Goal: Transaction & Acquisition: Purchase product/service

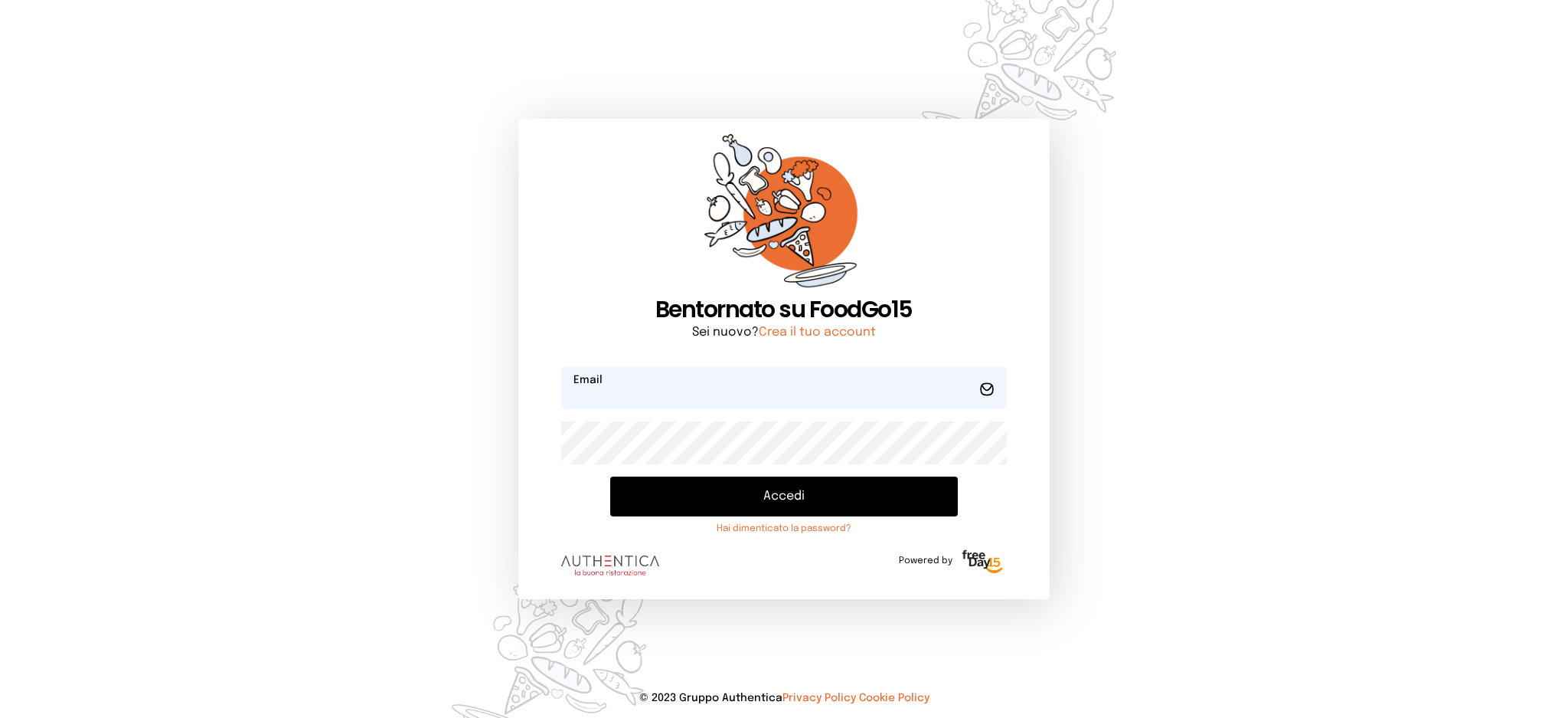
type input "**********"
click at [733, 500] on button "Accedi" at bounding box center [783, 496] width 347 height 40
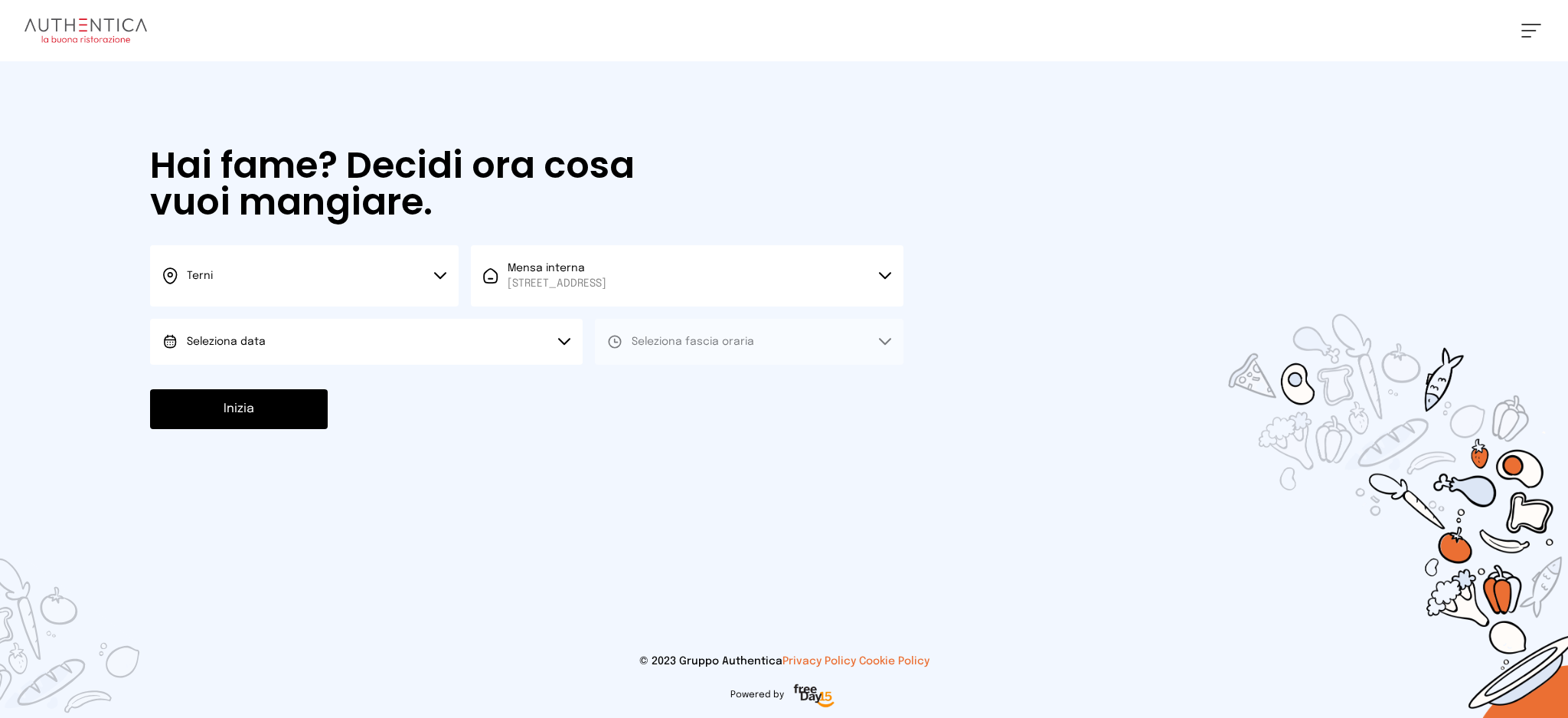
click at [492, 344] on button "Seleziona data" at bounding box center [366, 342] width 433 height 46
click at [431, 384] on li "[DATE], [DATE]" at bounding box center [366, 385] width 433 height 40
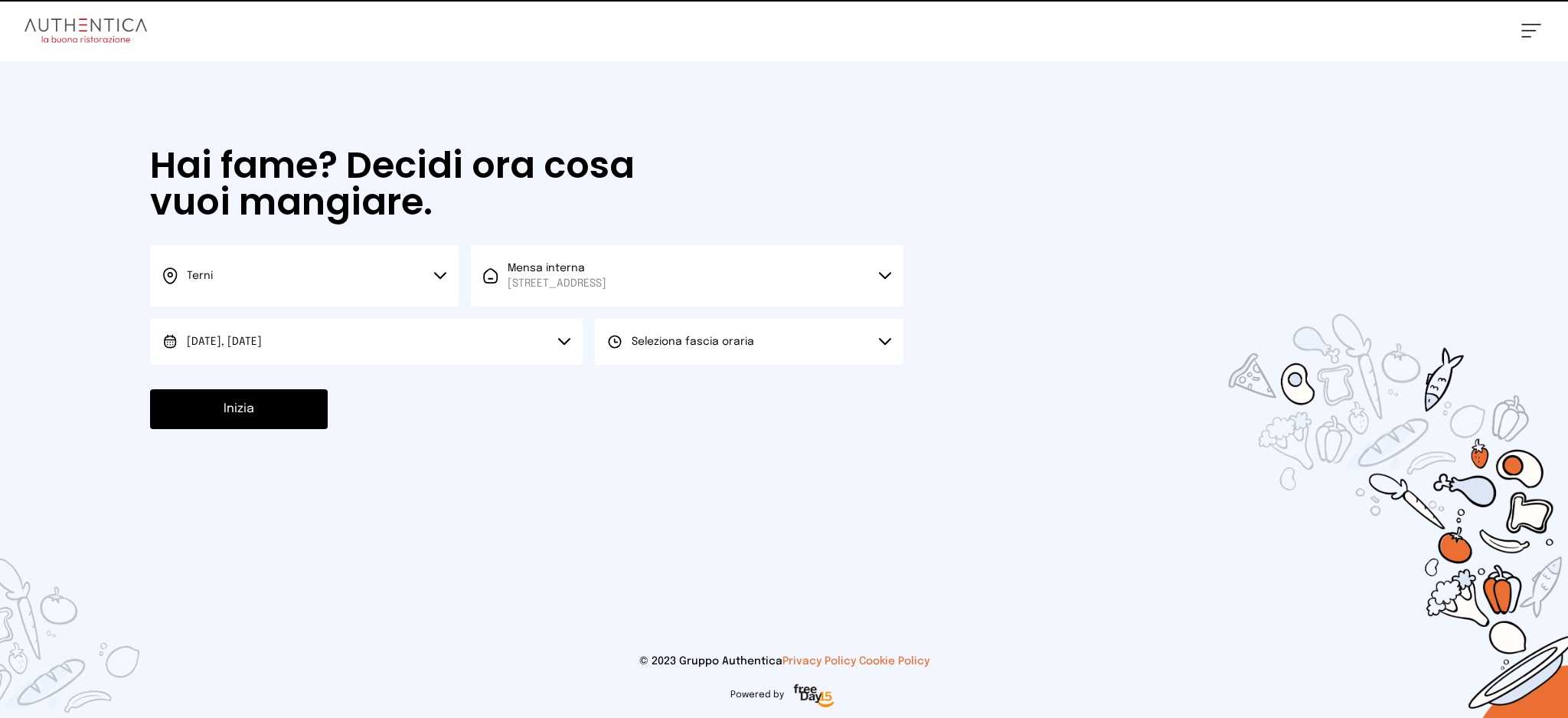
click at [654, 343] on span "Seleziona fascia oraria" at bounding box center [693, 342] width 123 height 11
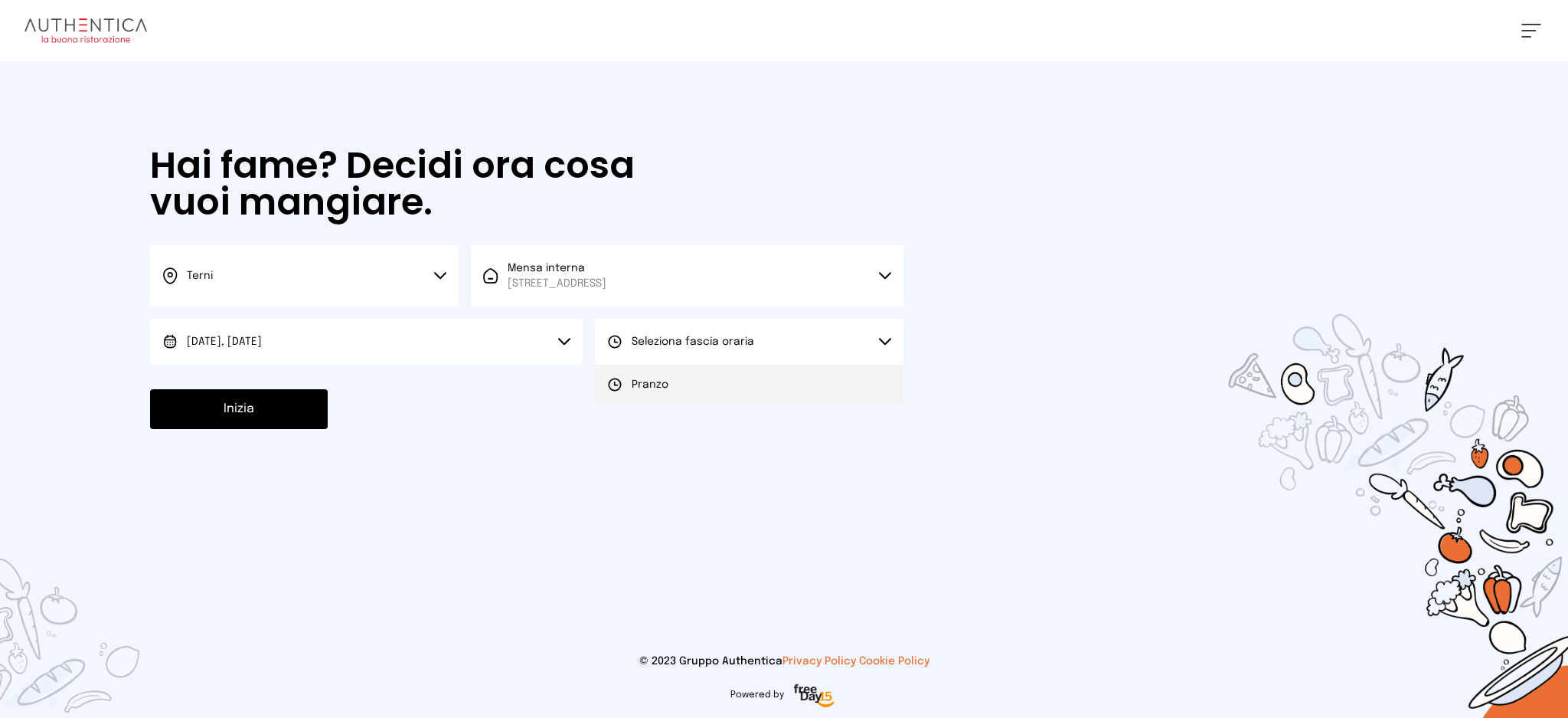
click at [668, 395] on li "Pranzo" at bounding box center [749, 385] width 309 height 40
click at [192, 427] on button "Inizia" at bounding box center [239, 409] width 178 height 40
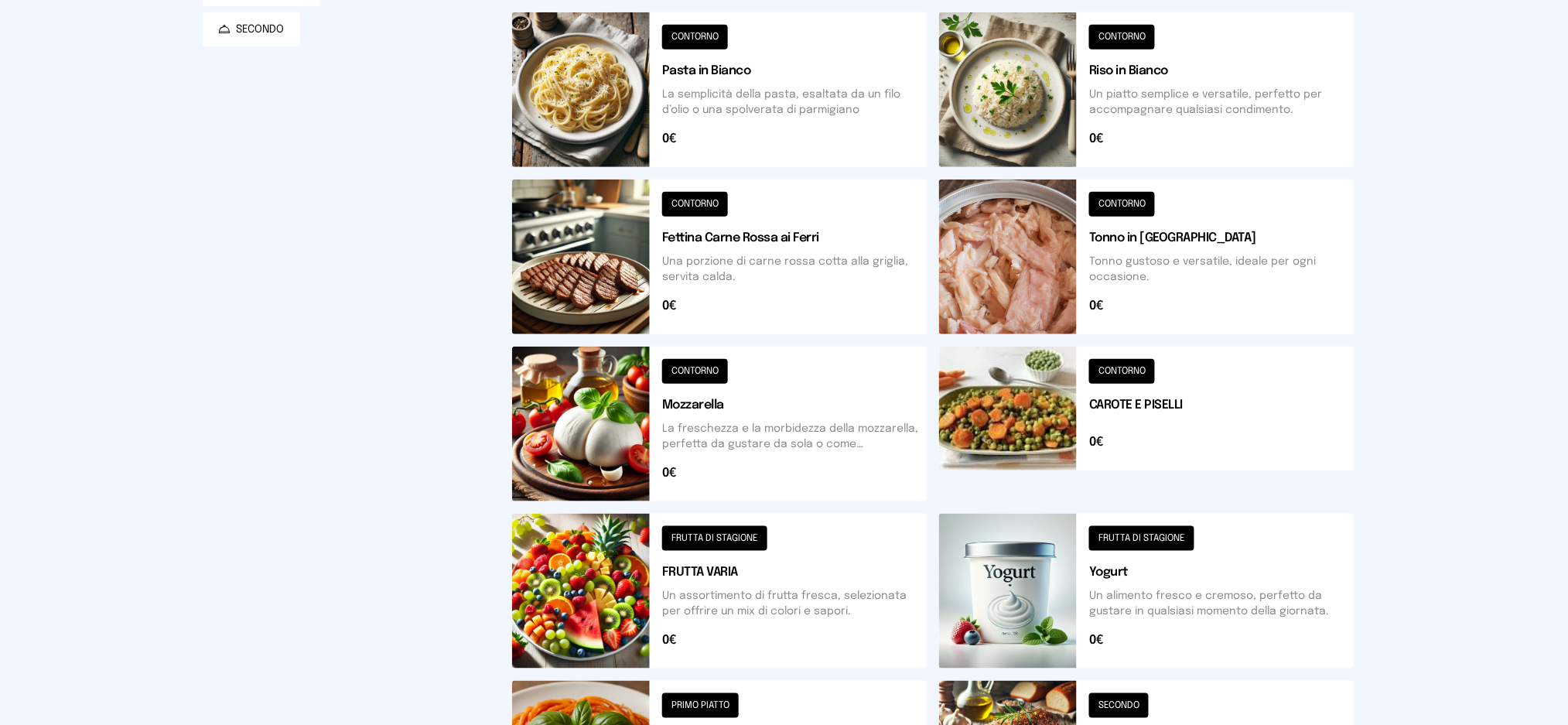
scroll to position [205, 0]
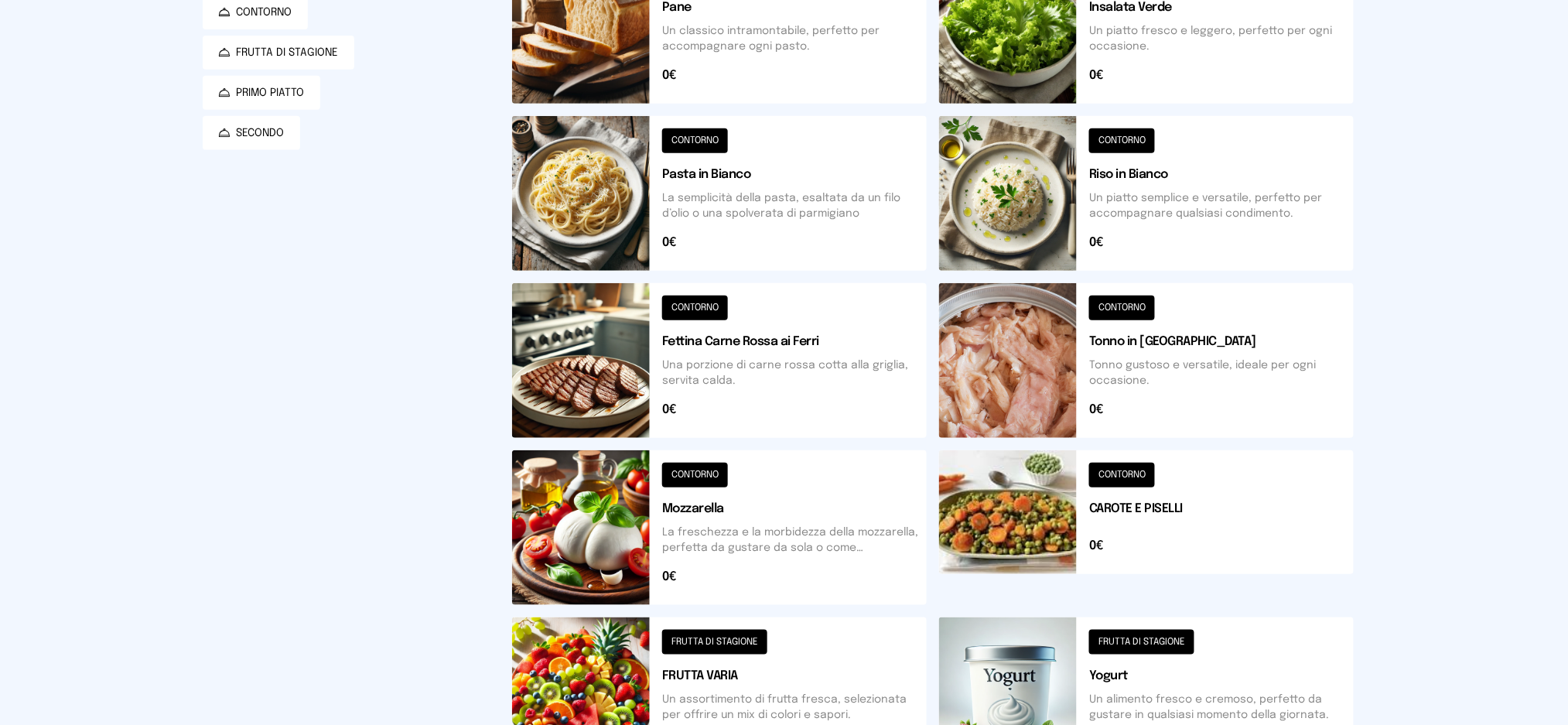
click at [1200, 207] on button at bounding box center [1146, 193] width 415 height 155
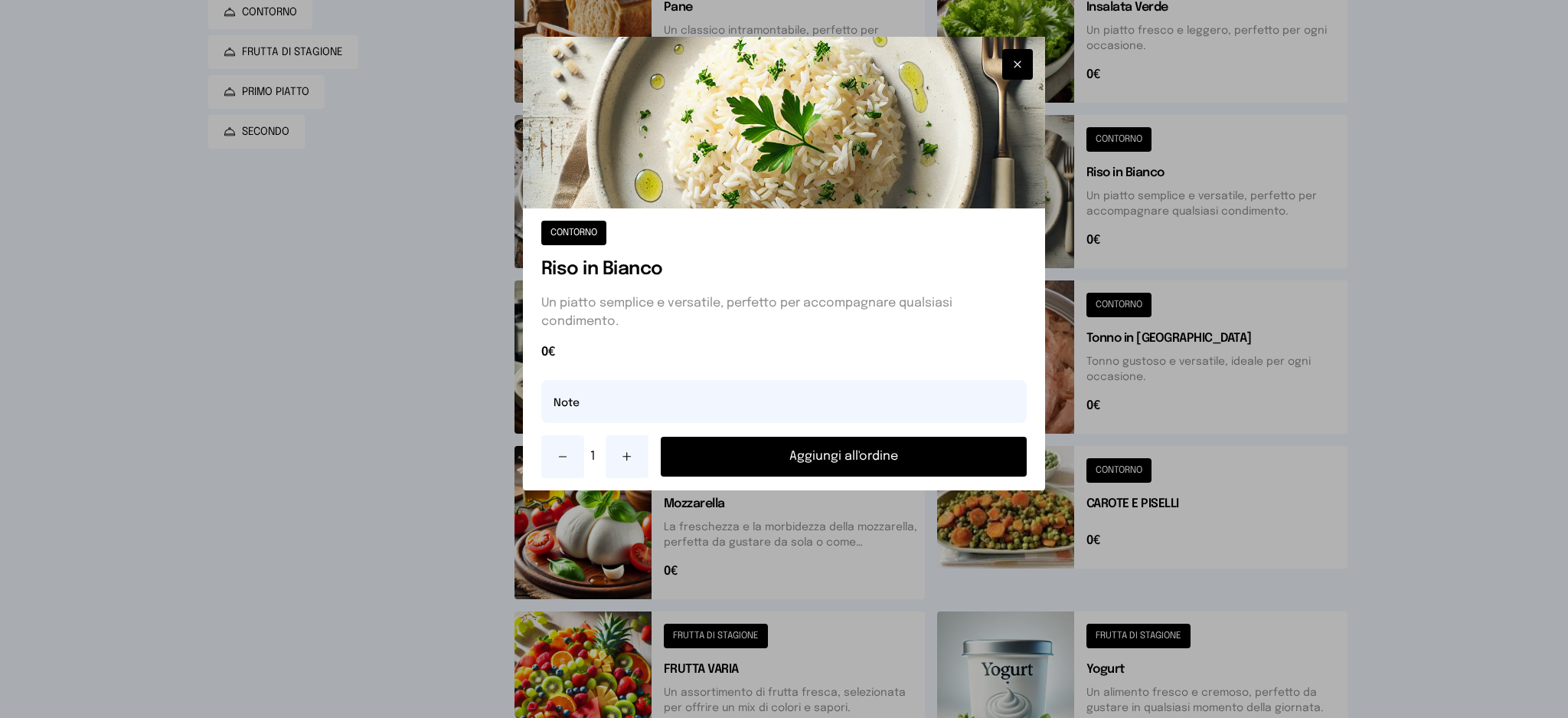
click at [882, 464] on button "Aggiungi all'ordine" at bounding box center [844, 457] width 367 height 40
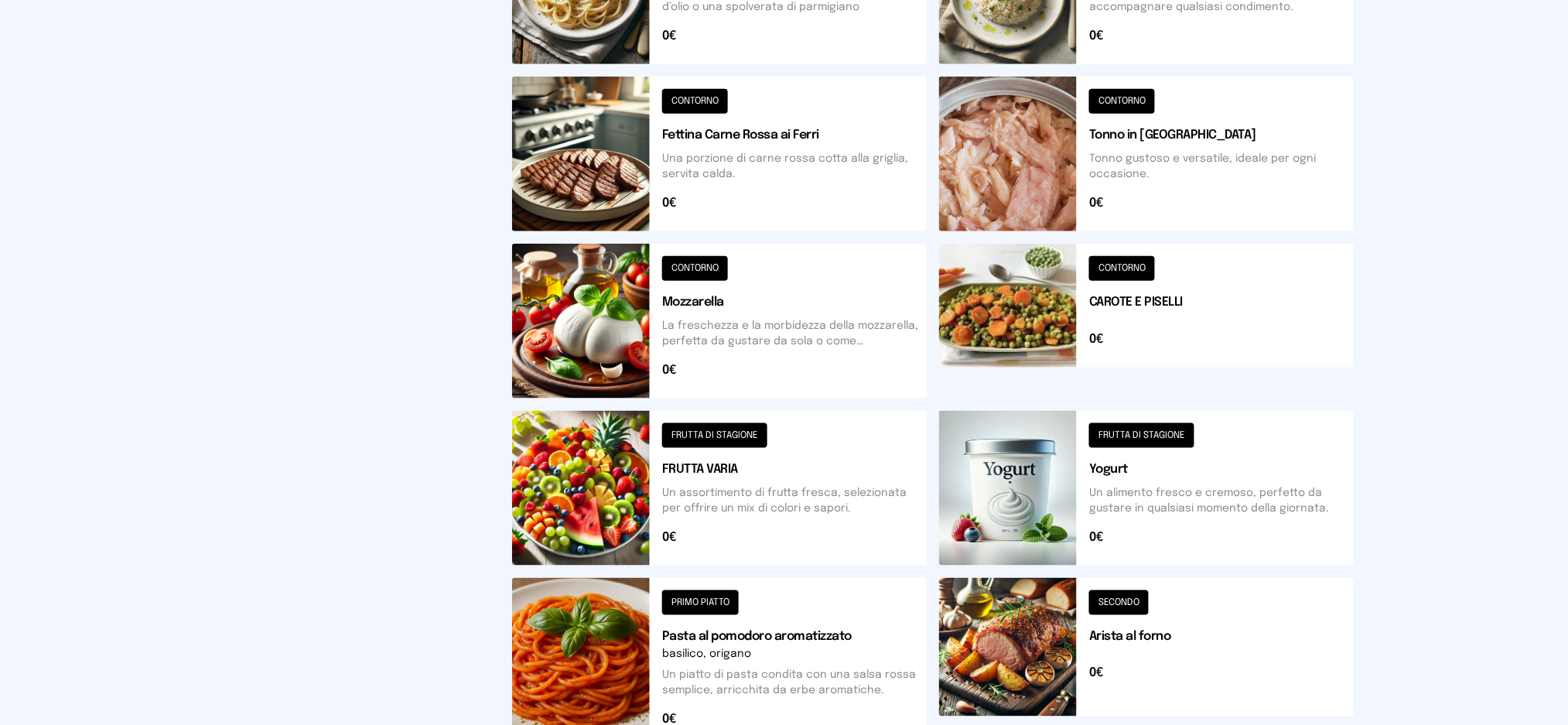
scroll to position [516, 0]
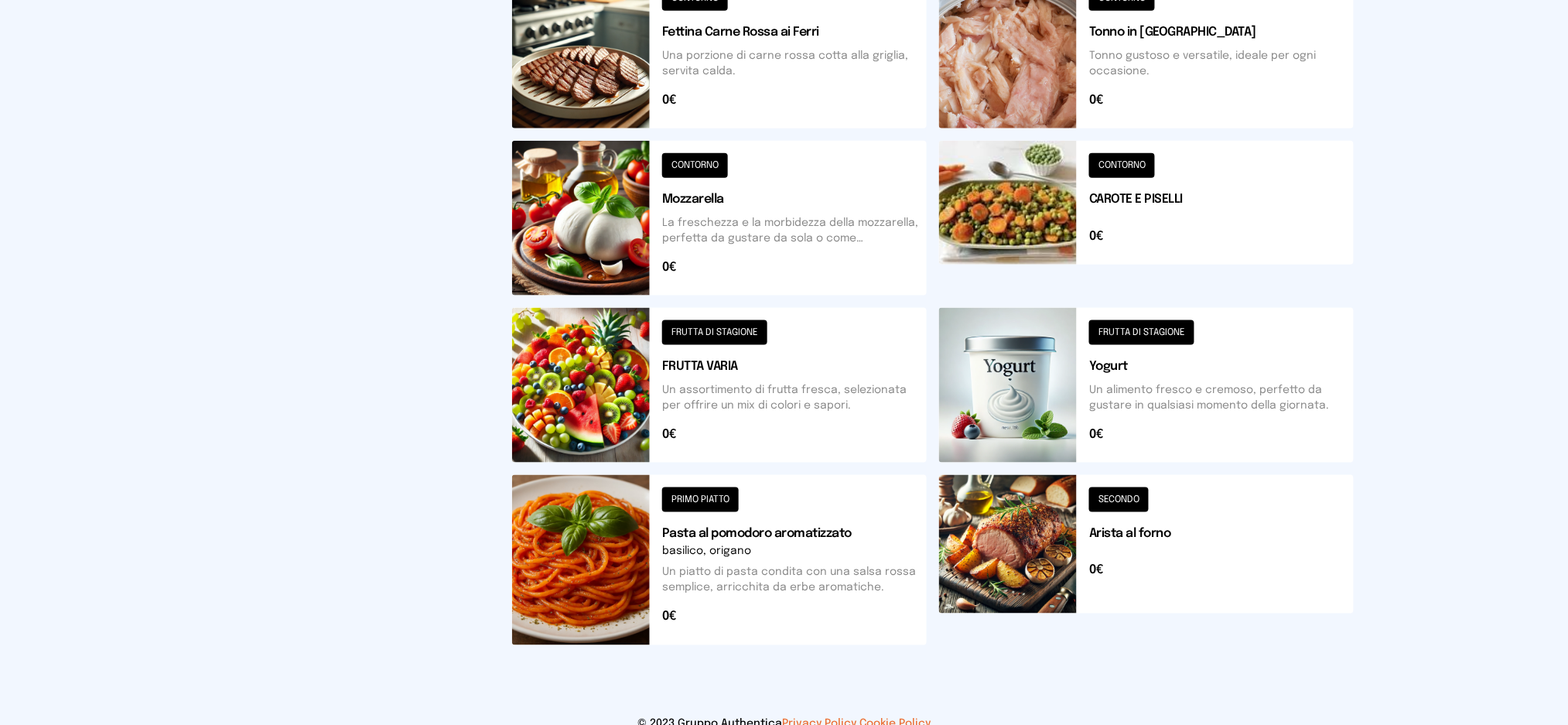
click at [1015, 540] on button at bounding box center [1146, 560] width 415 height 170
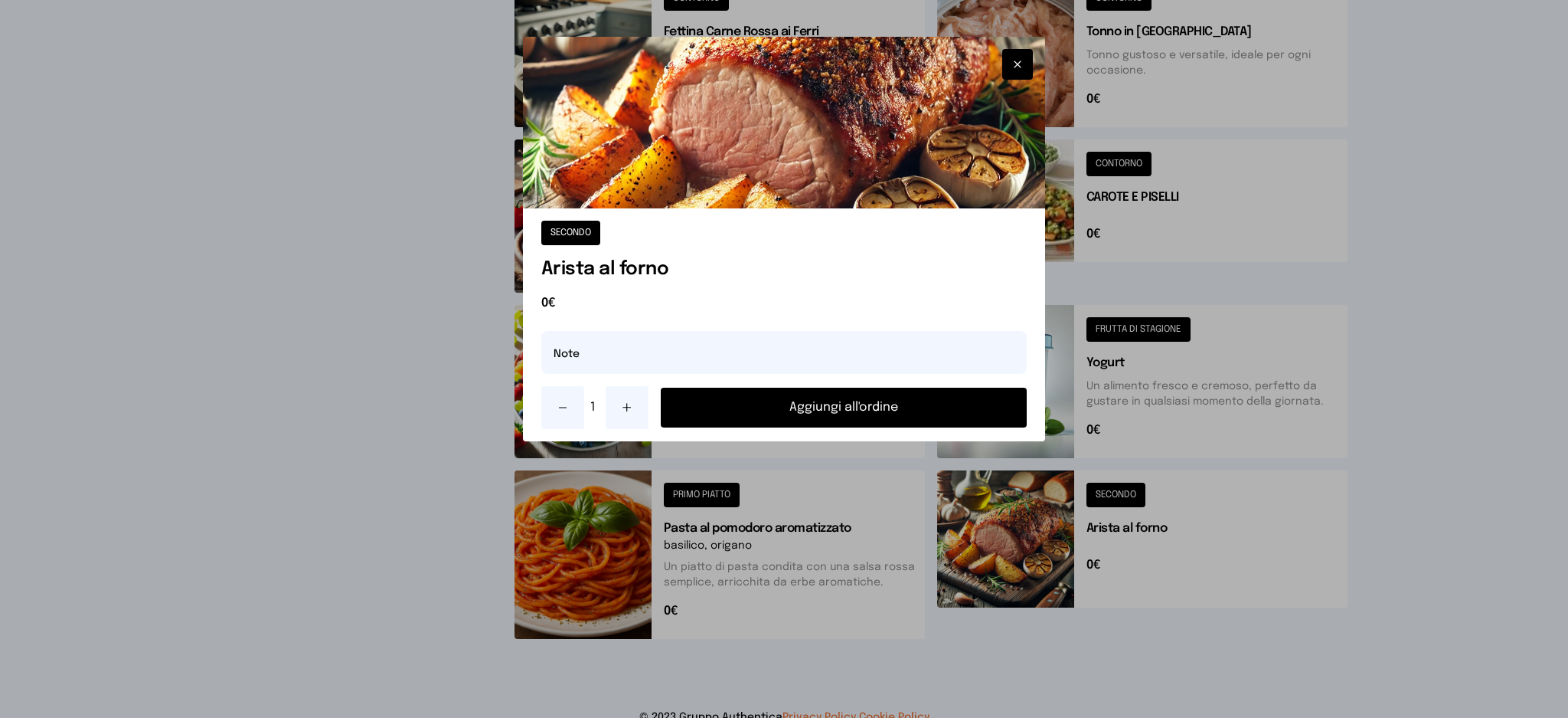
click at [794, 411] on button "Aggiungi all'ordine" at bounding box center [844, 408] width 367 height 40
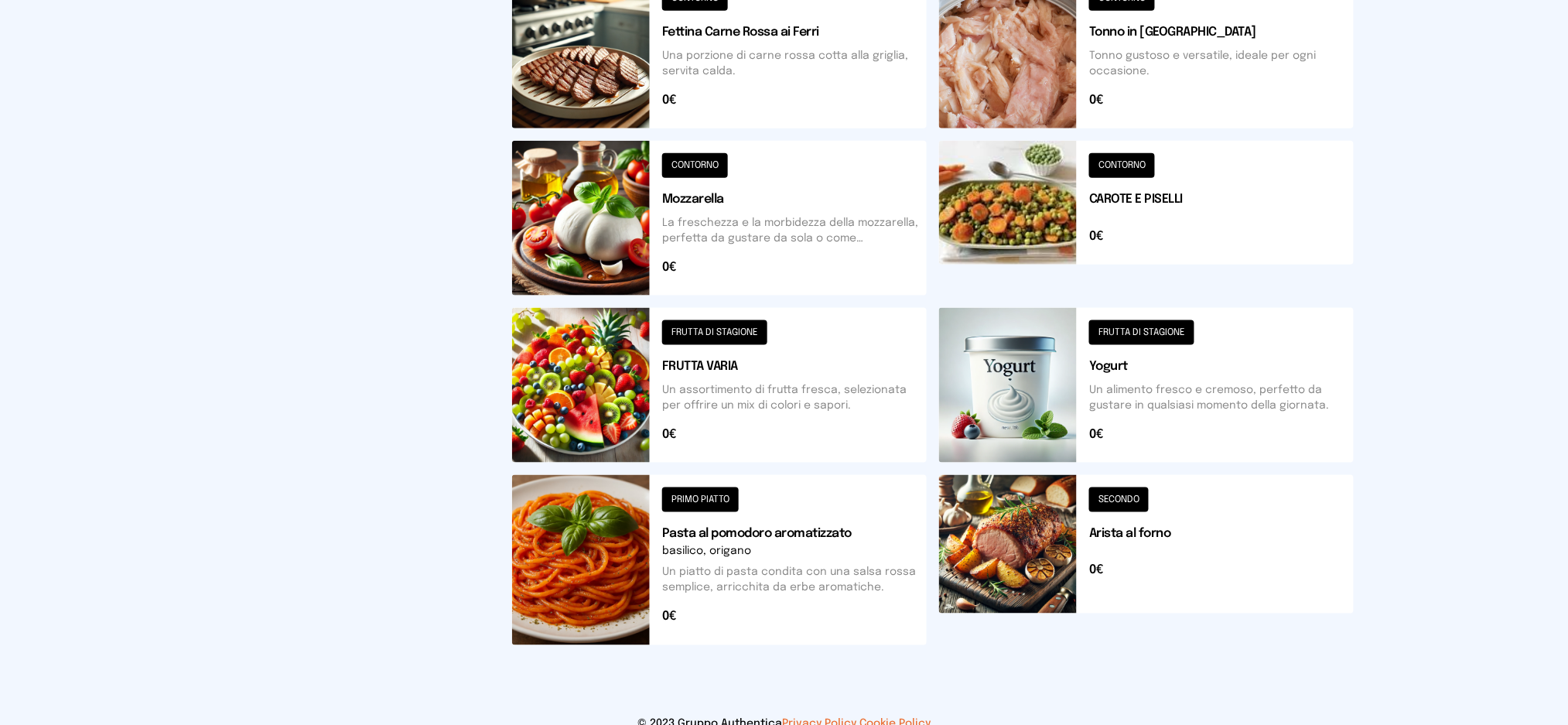
scroll to position [0, 0]
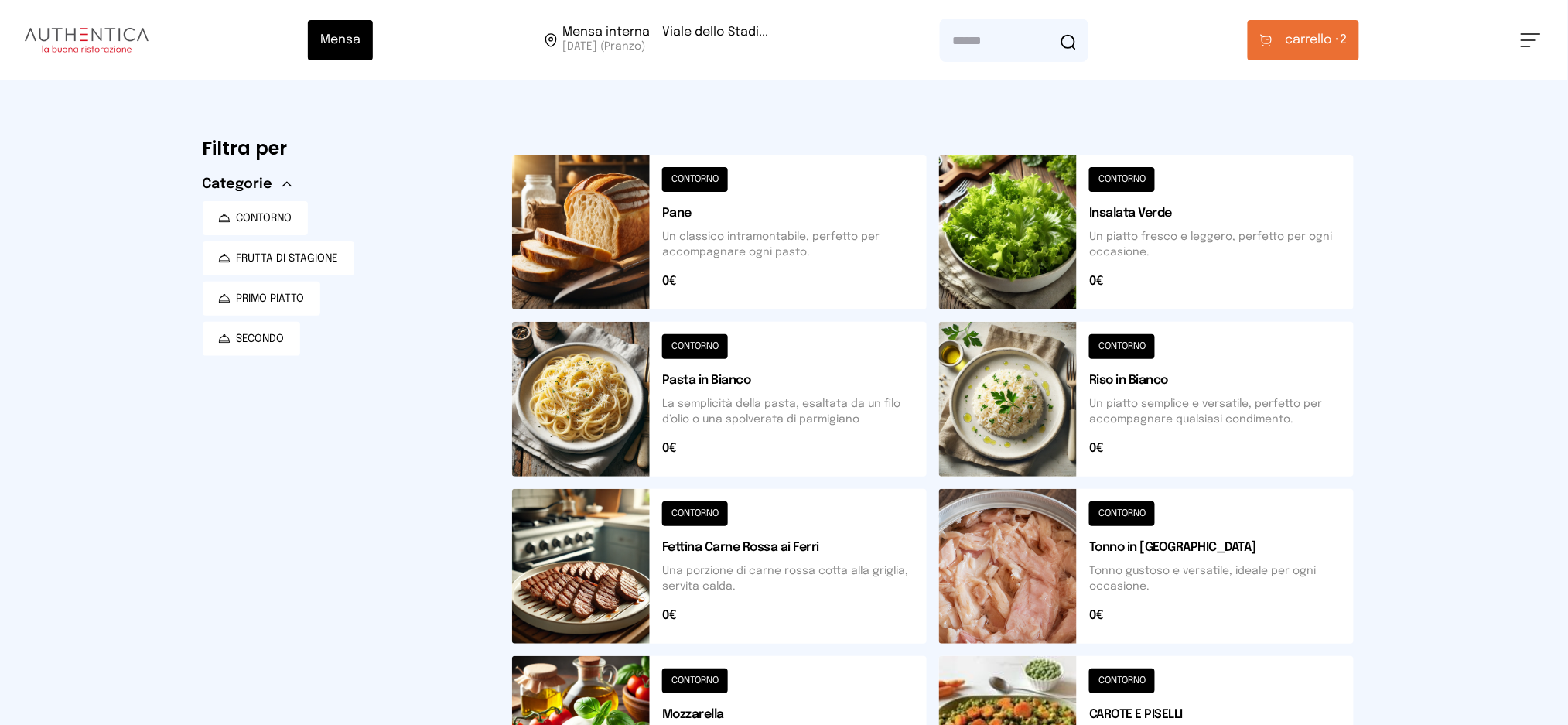
click at [1320, 32] on span "carrello •" at bounding box center [1312, 40] width 55 height 18
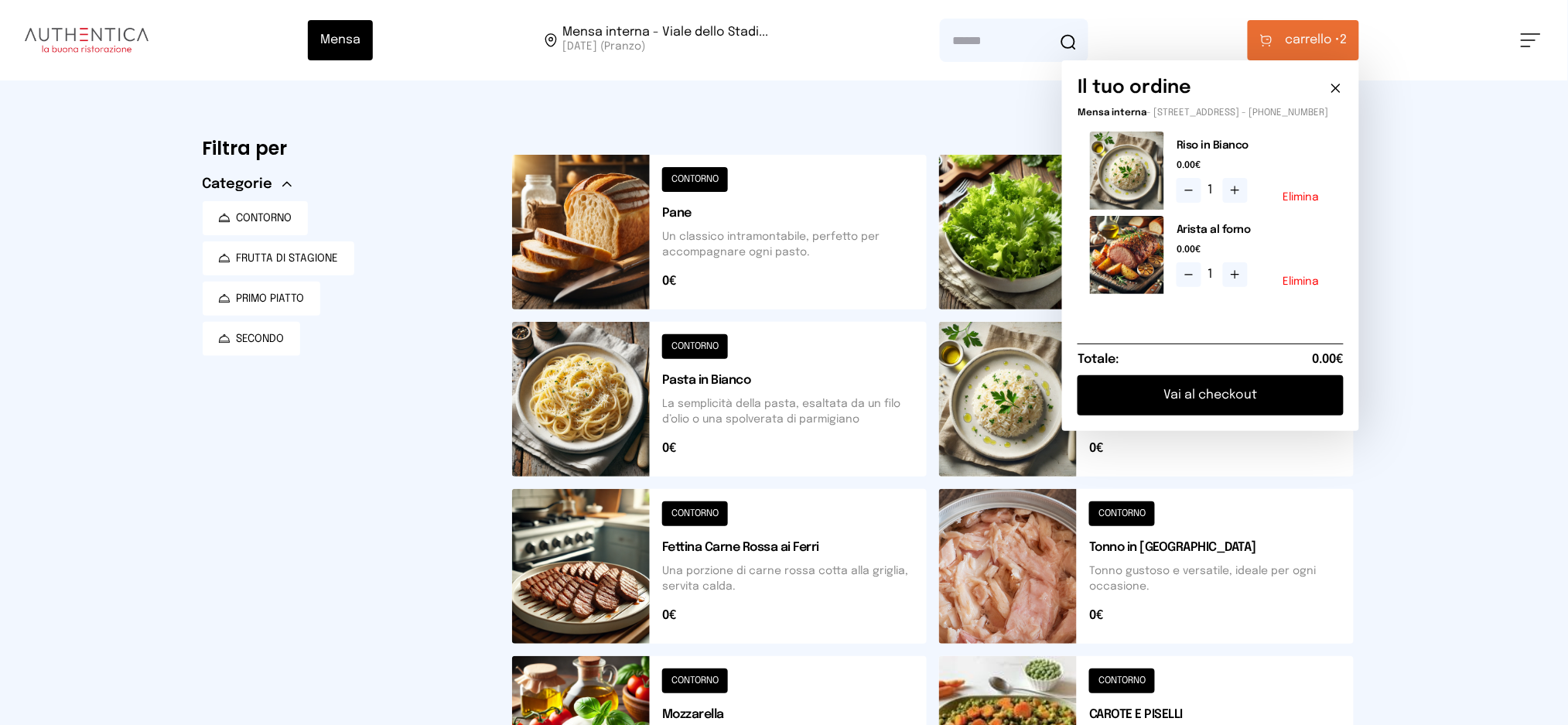
click at [1218, 394] on button "Vai al checkout" at bounding box center [1210, 395] width 266 height 40
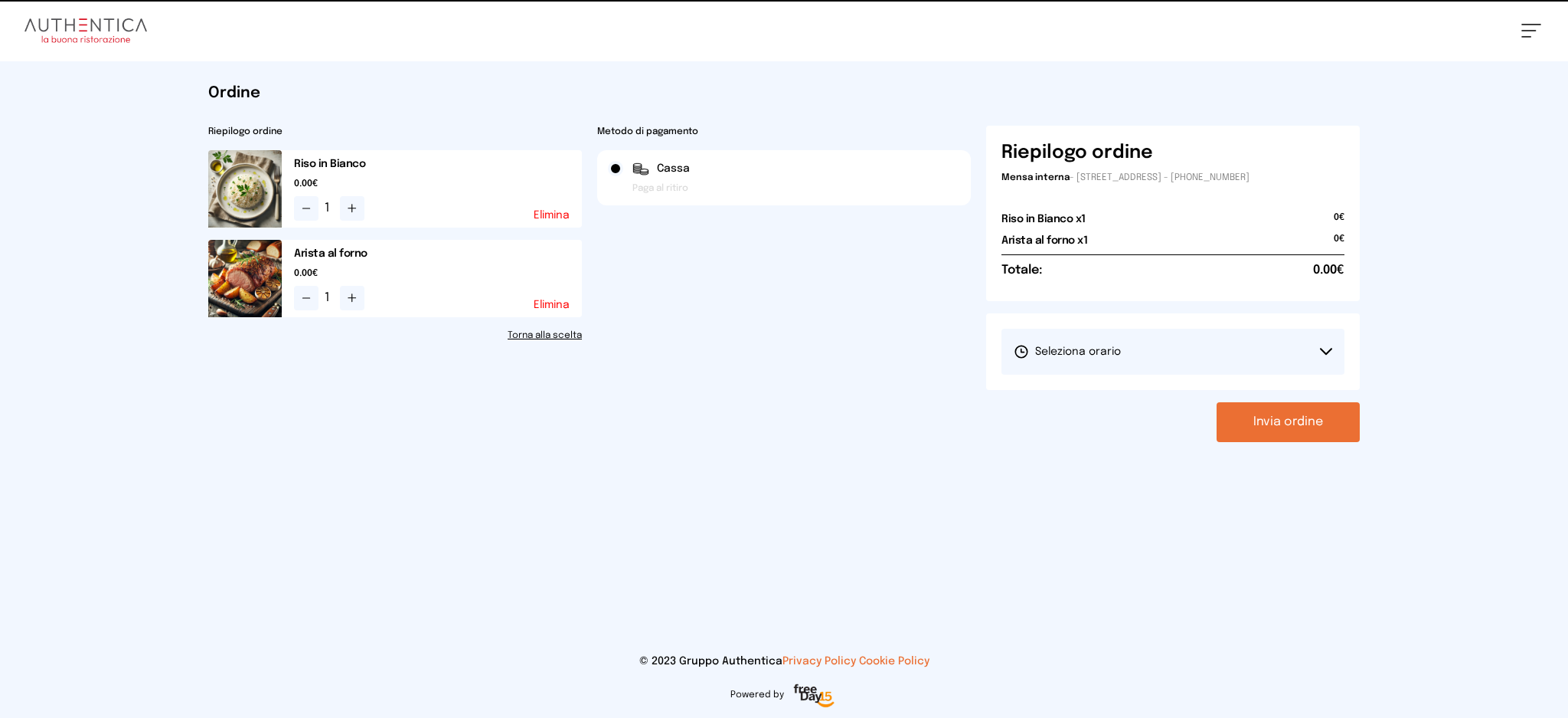
click at [1122, 344] on button "Seleziona orario" at bounding box center [1173, 351] width 343 height 46
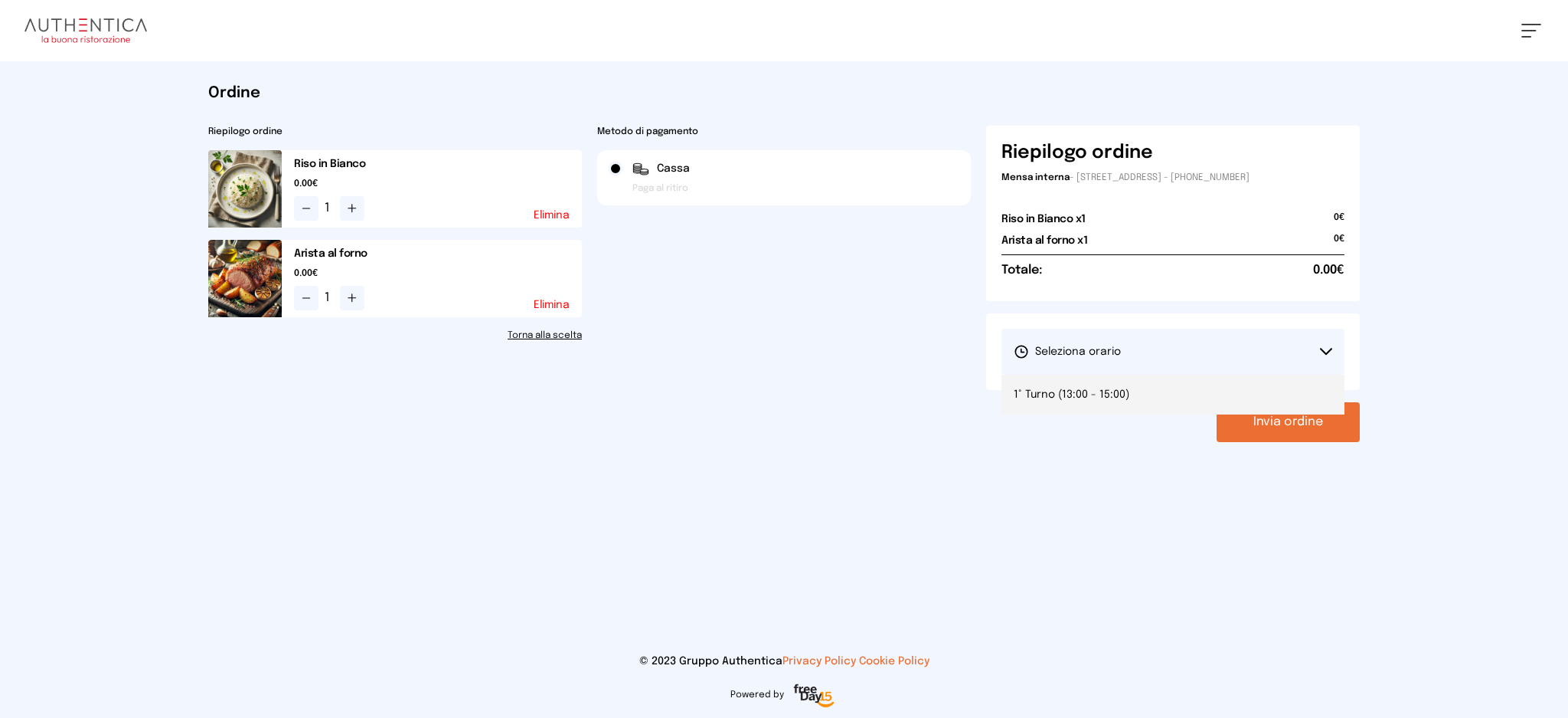
click at [1112, 397] on span "1° Turno (13:00 - 15:00)" at bounding box center [1072, 394] width 116 height 15
click at [1264, 427] on button "Invia ordine" at bounding box center [1288, 422] width 143 height 40
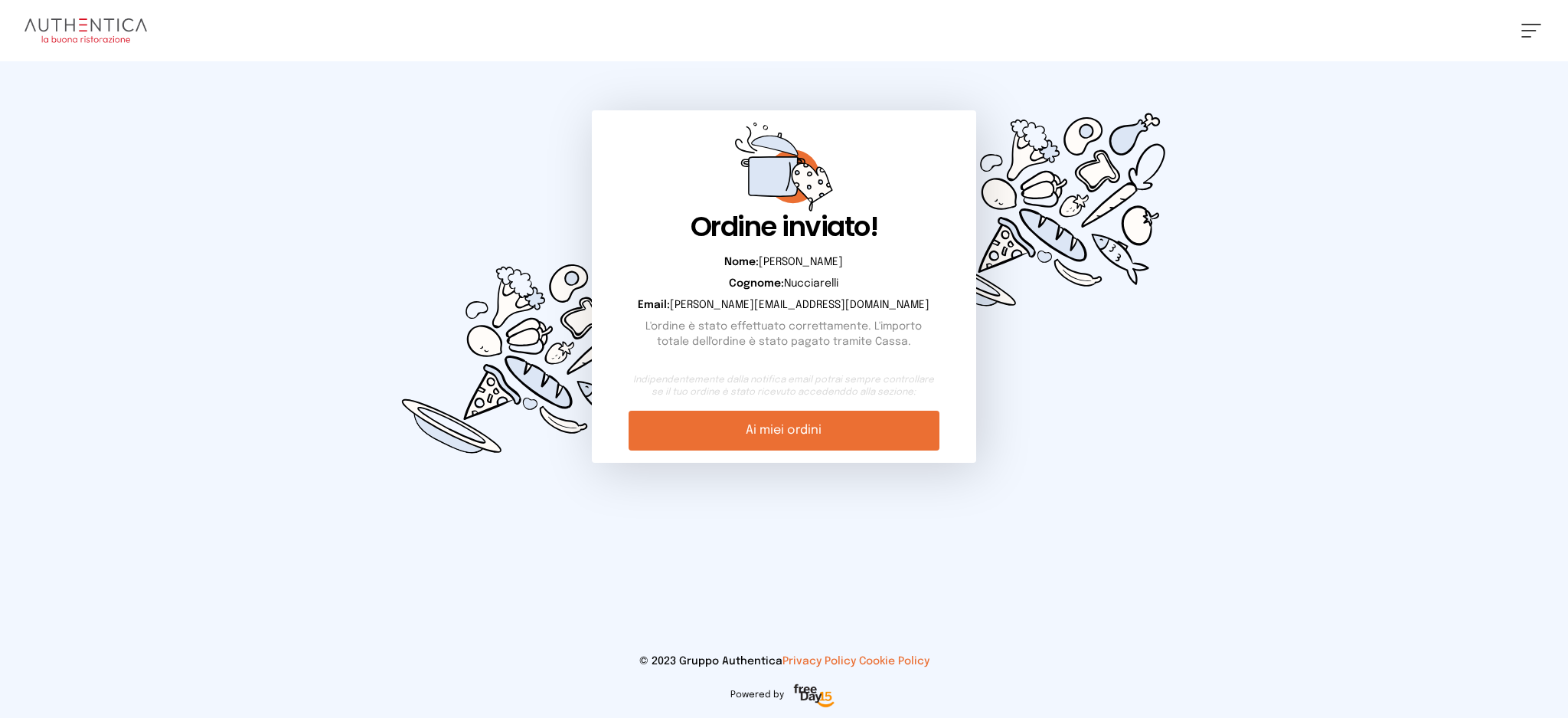
click at [668, 441] on link "Ai miei ordini" at bounding box center [784, 431] width 310 height 40
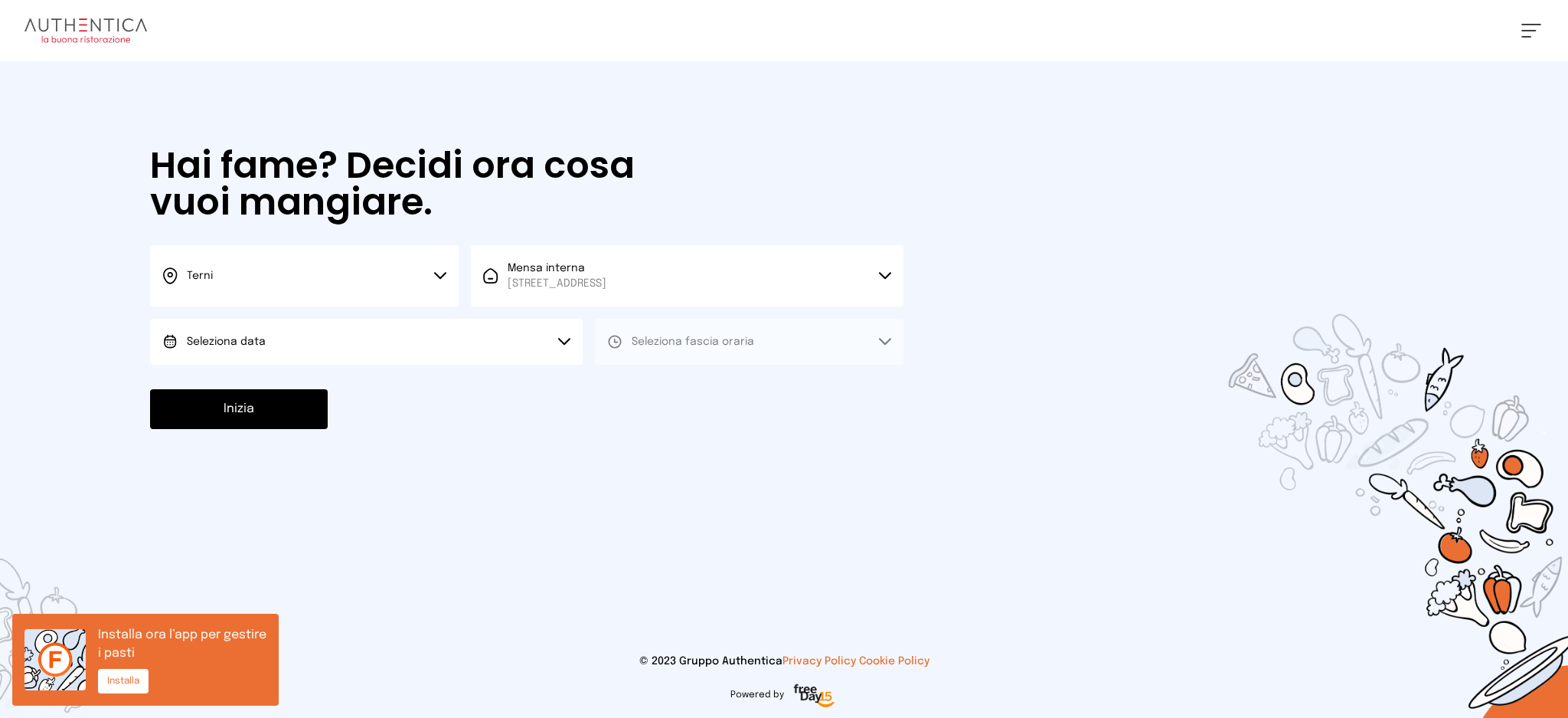
click at [365, 336] on button "Seleziona data" at bounding box center [366, 342] width 433 height 46
click at [365, 370] on li "[DATE], [DATE]" at bounding box center [366, 385] width 433 height 40
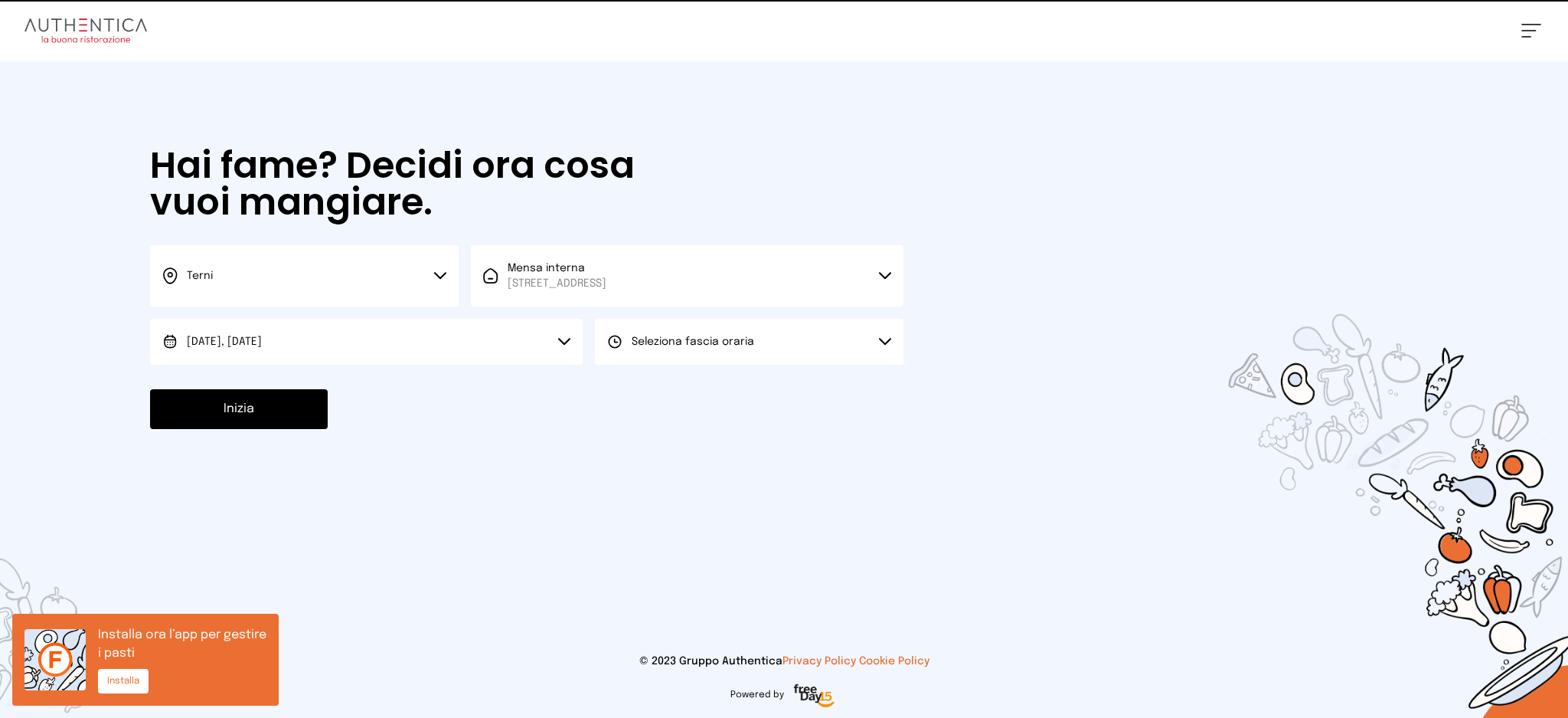
click at [615, 337] on icon at bounding box center [615, 341] width 15 height 15
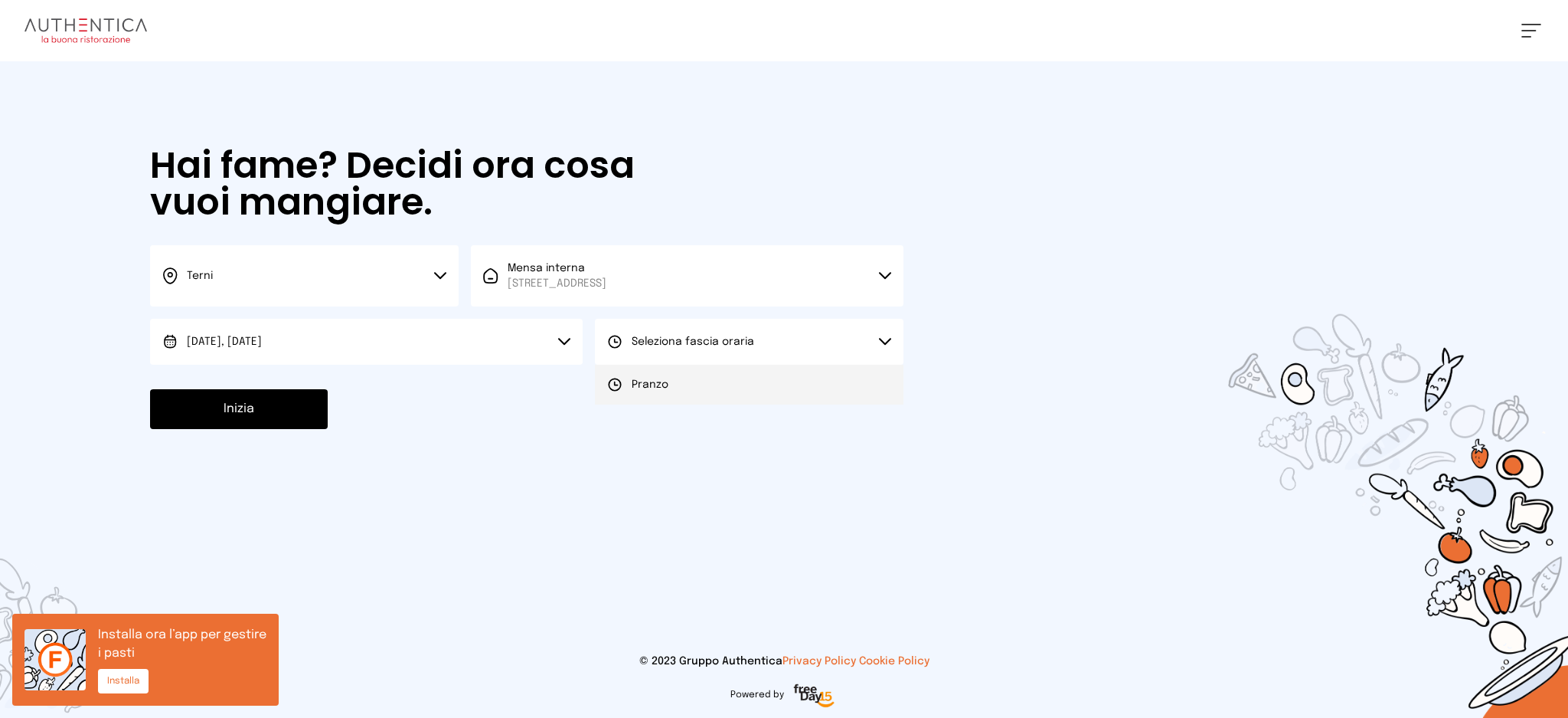
click at [643, 386] on span "Pranzo" at bounding box center [650, 384] width 36 height 15
click at [267, 410] on button "Inizia" at bounding box center [239, 409] width 178 height 40
